Goal: Task Accomplishment & Management: Manage account settings

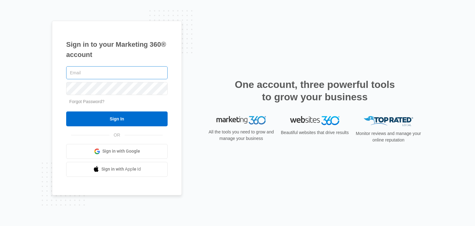
click at [108, 75] on input "text" at bounding box center [116, 72] width 101 height 13
click at [91, 75] on input "text" at bounding box center [116, 72] width 101 height 13
click at [80, 77] on input "text" at bounding box center [116, 72] width 101 height 13
type input "[EMAIL_ADDRESS][DOMAIN_NAME]"
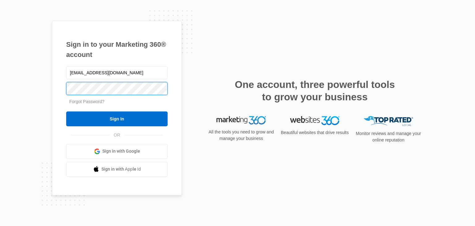
click at [66, 111] on input "Sign In" at bounding box center [116, 118] width 101 height 15
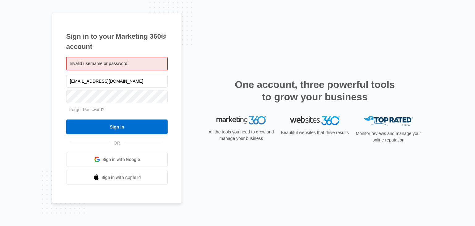
click at [136, 160] on span "Sign in with Google" at bounding box center [121, 159] width 38 height 6
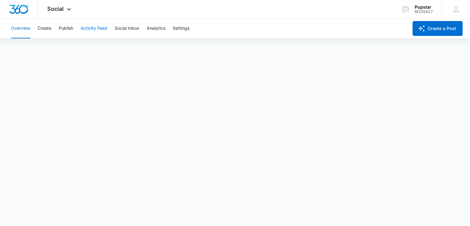
click at [90, 29] on button "Activity Feed" at bounding box center [94, 29] width 27 height 20
click at [71, 11] on icon at bounding box center [68, 10] width 7 height 7
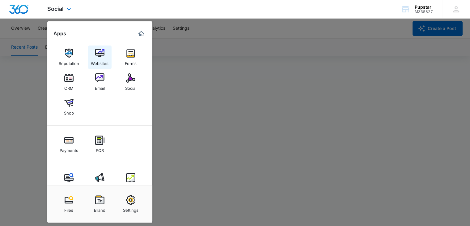
click at [99, 57] on img at bounding box center [99, 53] width 9 height 9
